Goal: Transaction & Acquisition: Purchase product/service

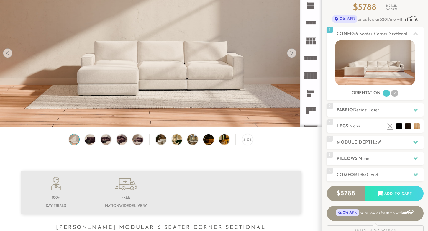
scroll to position [58, 0]
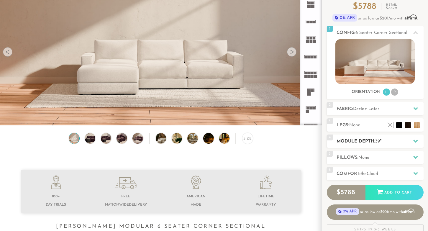
click at [417, 139] on icon at bounding box center [416, 141] width 5 height 5
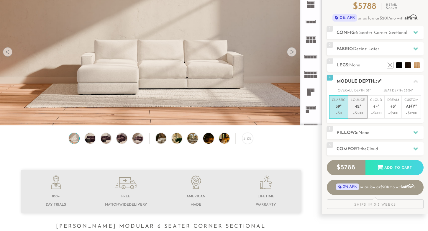
click at [361, 108] on em """ at bounding box center [360, 107] width 1 height 5
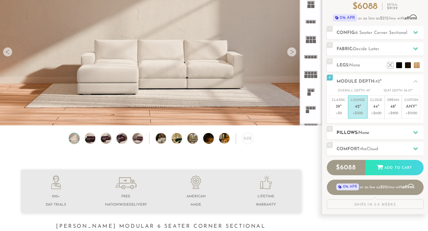
click at [419, 132] on div at bounding box center [416, 133] width 12 height 12
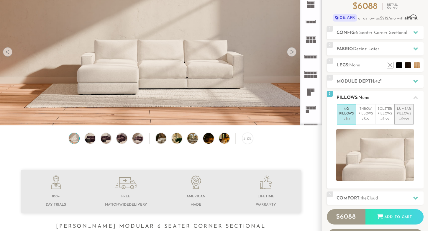
click at [401, 111] on p "Lumbar Pillows" at bounding box center [404, 112] width 14 height 10
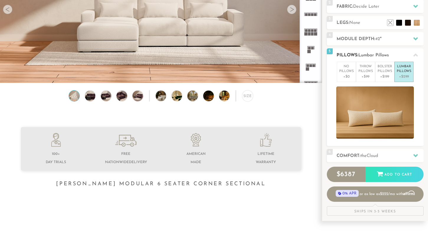
scroll to position [103, 0]
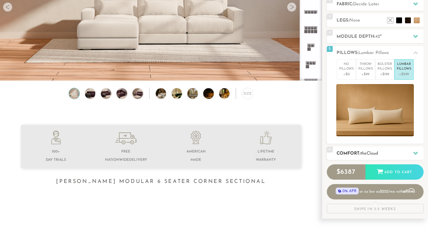
click at [414, 154] on icon at bounding box center [416, 153] width 5 height 5
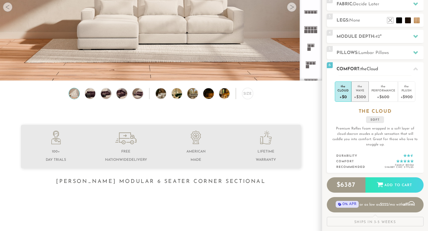
click at [361, 90] on div "Wave" at bounding box center [360, 90] width 12 height 4
click at [346, 94] on div "+$0" at bounding box center [343, 96] width 11 height 9
click at [359, 93] on div "+$300" at bounding box center [360, 96] width 12 height 9
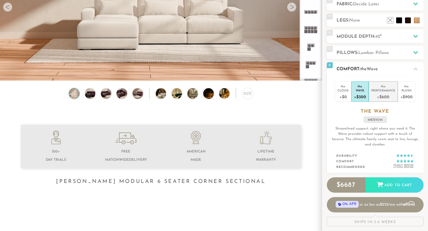
click at [382, 88] on div "Performance" at bounding box center [384, 90] width 24 height 4
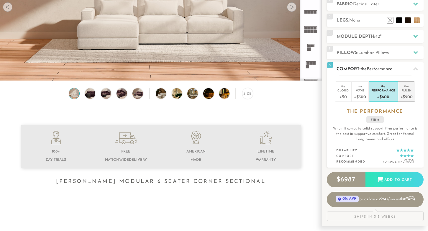
click at [405, 86] on div "the" at bounding box center [407, 85] width 12 height 6
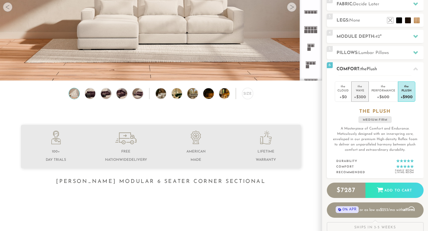
click at [362, 91] on div "Wave" at bounding box center [360, 90] width 12 height 4
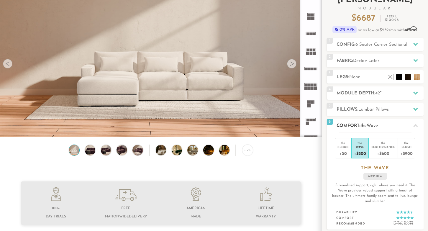
scroll to position [36, 0]
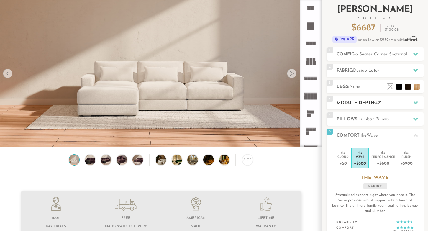
click at [414, 103] on icon at bounding box center [416, 102] width 5 height 5
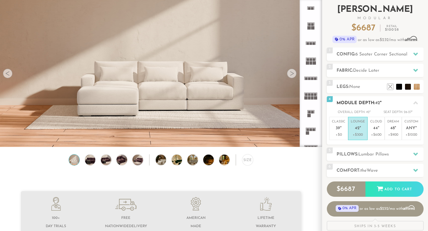
click at [414, 103] on icon at bounding box center [416, 103] width 5 height 5
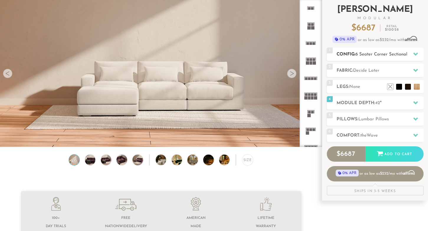
click at [415, 54] on icon at bounding box center [416, 54] width 5 height 3
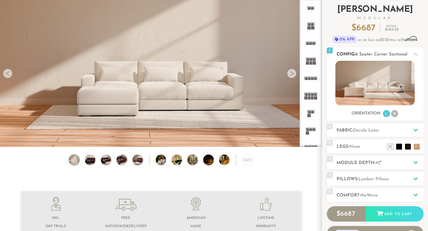
click at [394, 113] on li "R" at bounding box center [395, 113] width 7 height 7
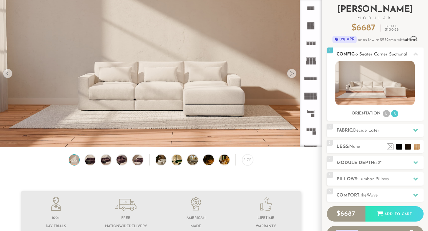
click at [386, 113] on li "L" at bounding box center [386, 113] width 7 height 7
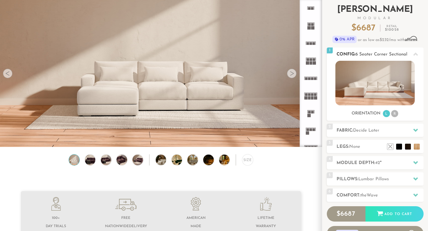
click at [394, 115] on li "R" at bounding box center [395, 113] width 7 height 7
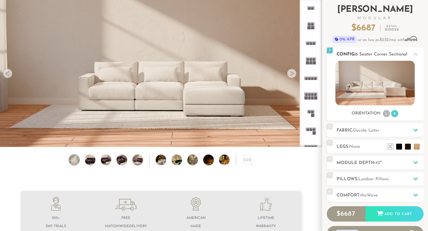
click at [387, 114] on li "L" at bounding box center [386, 113] width 7 height 7
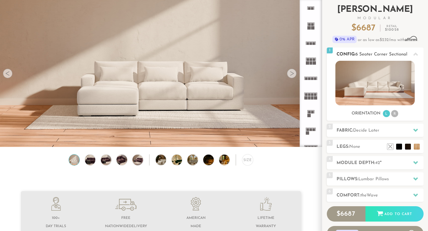
click at [396, 115] on li "R" at bounding box center [395, 113] width 7 height 7
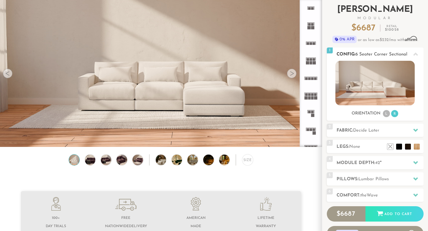
click at [385, 112] on li "L" at bounding box center [386, 113] width 7 height 7
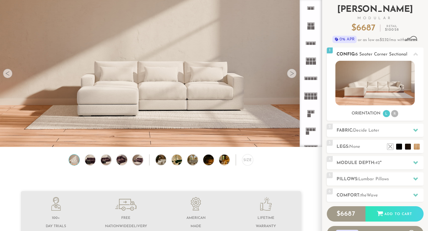
click at [396, 114] on li "R" at bounding box center [395, 113] width 7 height 7
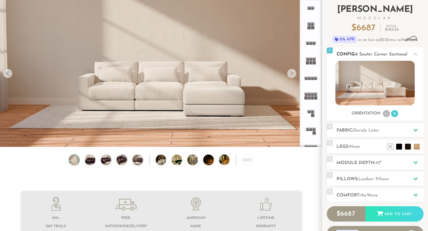
click at [395, 115] on li "R" at bounding box center [395, 113] width 7 height 7
